Goal: Information Seeking & Learning: Find contact information

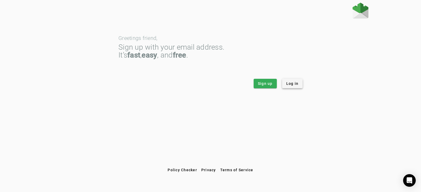
click at [288, 82] on span "Log in" at bounding box center [292, 83] width 12 height 5
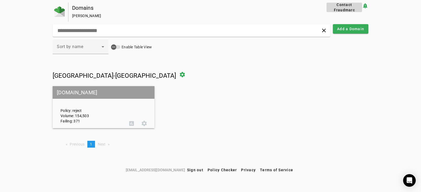
click at [348, 3] on span "Contact Fraudmarc" at bounding box center [343, 7] width 31 height 11
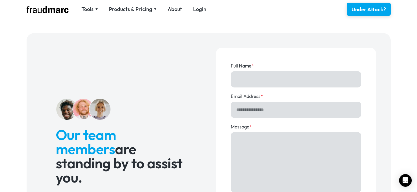
click at [276, 81] on input "Full Name *" at bounding box center [296, 79] width 130 height 16
type input "**********"
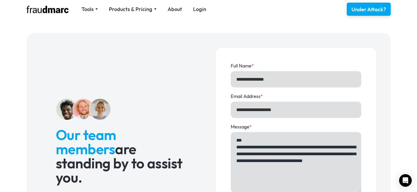
click at [350, 162] on textarea "**********" at bounding box center [296, 162] width 130 height 60
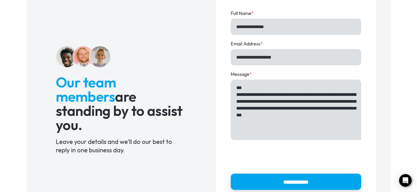
type textarea "**********"
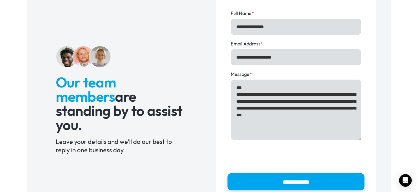
click at [296, 180] on input "**********" at bounding box center [295, 181] width 137 height 17
type input "**********"
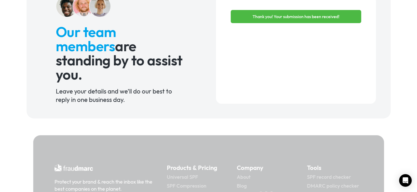
scroll to position [0, 0]
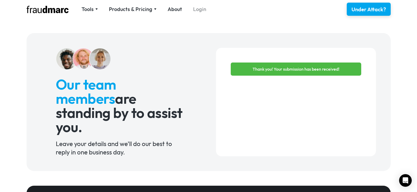
click at [197, 9] on link "Login" at bounding box center [199, 9] width 13 height 7
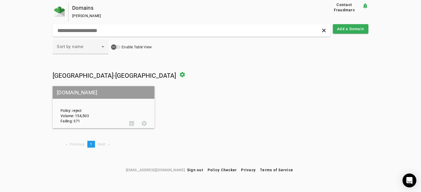
click at [410, 182] on icon "Open Intercom Messenger" at bounding box center [409, 180] width 7 height 7
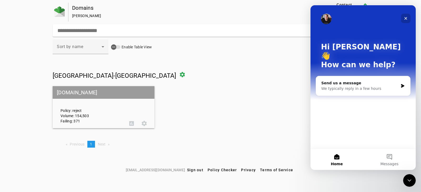
click at [405, 17] on icon "Close" at bounding box center [405, 18] width 4 height 4
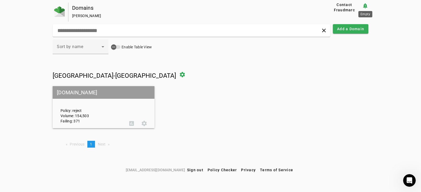
click at [365, 5] on mat-icon "notification_important" at bounding box center [365, 6] width 6 height 6
click at [145, 126] on span at bounding box center [144, 123] width 13 height 13
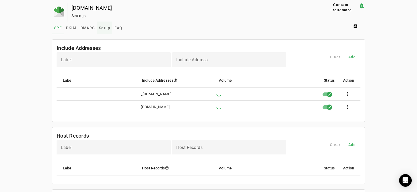
click at [105, 27] on span "Setup" at bounding box center [104, 28] width 11 height 4
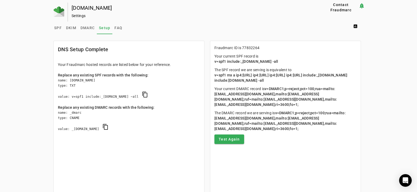
click at [275, 52] on mat-card-content "Fraudmarc ID is 77832264 Your current SPF record is v=spf1 include:_s77832264.f…" at bounding box center [285, 94] width 150 height 107
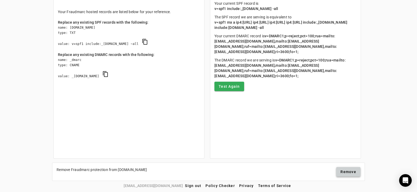
click at [354, 173] on span "Remove" at bounding box center [348, 171] width 16 height 5
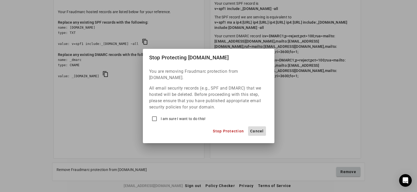
click at [263, 128] on span "Cancel" at bounding box center [257, 131] width 14 height 6
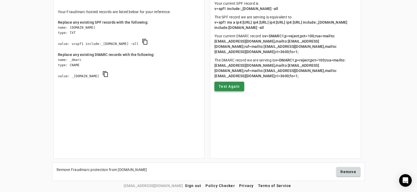
click at [231, 89] on span "Test Again" at bounding box center [228, 86] width 21 height 5
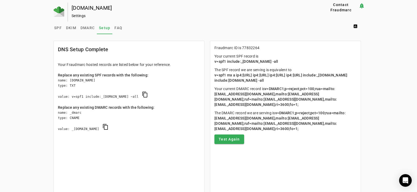
drag, startPoint x: 213, startPoint y: 55, endPoint x: 294, endPoint y: 59, distance: 81.3
click at [297, 58] on mat-card-content "Fraudmarc ID is 77832264 Your current SPF record is v=spf1 include:_s77832264.f…" at bounding box center [285, 94] width 150 height 107
drag, startPoint x: 298, startPoint y: 85, endPoint x: 214, endPoint y: 76, distance: 84.5
click at [214, 76] on mat-card-content "Fraudmarc ID is 77832264 Your current SPF record is v=spf1 include:_s77832264.f…" at bounding box center [285, 94] width 150 height 107
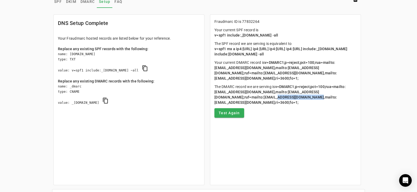
drag, startPoint x: 303, startPoint y: 102, endPoint x: 342, endPoint y: 105, distance: 39.0
click at [342, 105] on p "The DMARC record we are serving is v=DMARC1;p=reject;pct=100;rua=mailto:a+77832…" at bounding box center [285, 94] width 142 height 21
click at [295, 105] on p "The DMARC record we are serving is v=DMARC1;p=reject;pct=100;rua=mailto:a+77832…" at bounding box center [285, 94] width 142 height 21
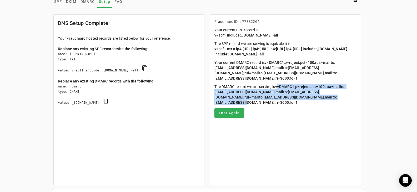
drag, startPoint x: 250, startPoint y: 107, endPoint x: 214, endPoint y: 97, distance: 37.5
click at [214, 97] on mat-card-content "Fraudmarc ID is 77832264 Your current SPF record is v=spf1 include:_s77832264.f…" at bounding box center [285, 68] width 150 height 107
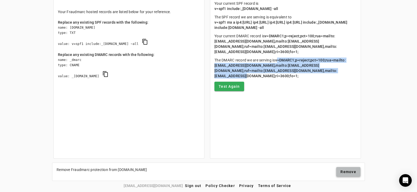
click at [354, 170] on span "Remove" at bounding box center [348, 171] width 16 height 5
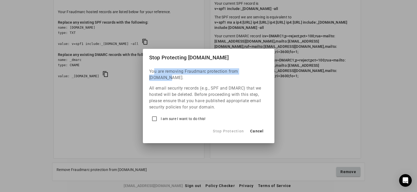
drag, startPoint x: 154, startPoint y: 74, endPoint x: 262, endPoint y: 72, distance: 108.3
click at [262, 72] on h4 "You are removing Fraudmarc protection from swsdk6.com." at bounding box center [208, 74] width 119 height 13
click at [262, 129] on span "Cancel" at bounding box center [257, 131] width 14 height 6
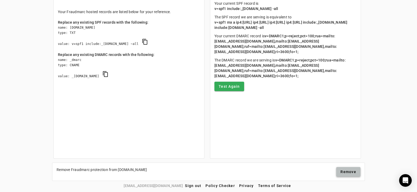
scroll to position [0, 0]
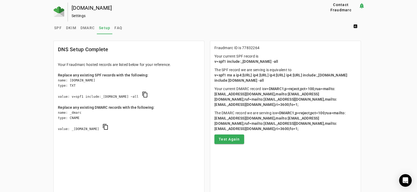
drag, startPoint x: 290, startPoint y: 60, endPoint x: 213, endPoint y: 59, distance: 76.8
click at [213, 59] on mat-card-content "Fraudmarc ID is 77832264 Your current SPF record is v=spf1 include:_s77832264.f…" at bounding box center [285, 94] width 150 height 107
drag, startPoint x: 298, startPoint y: 86, endPoint x: 212, endPoint y: 74, distance: 87.0
click at [212, 74] on mat-card-content "Fraudmarc ID is 77832264 Your current SPF record is v=spf1 include:_s77832264.f…" at bounding box center [285, 94] width 150 height 107
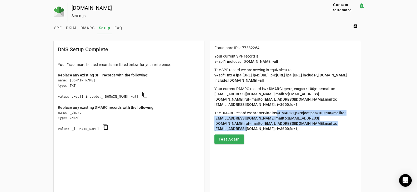
drag, startPoint x: 310, startPoint y: 121, endPoint x: 343, endPoint y: 135, distance: 36.0
click at [343, 131] on p "The DMARC record we are serving is v=DMARC1;p=reject;pct=100;rua=mailto:a+77832…" at bounding box center [285, 120] width 142 height 21
